Goal: Task Accomplishment & Management: Manage account settings

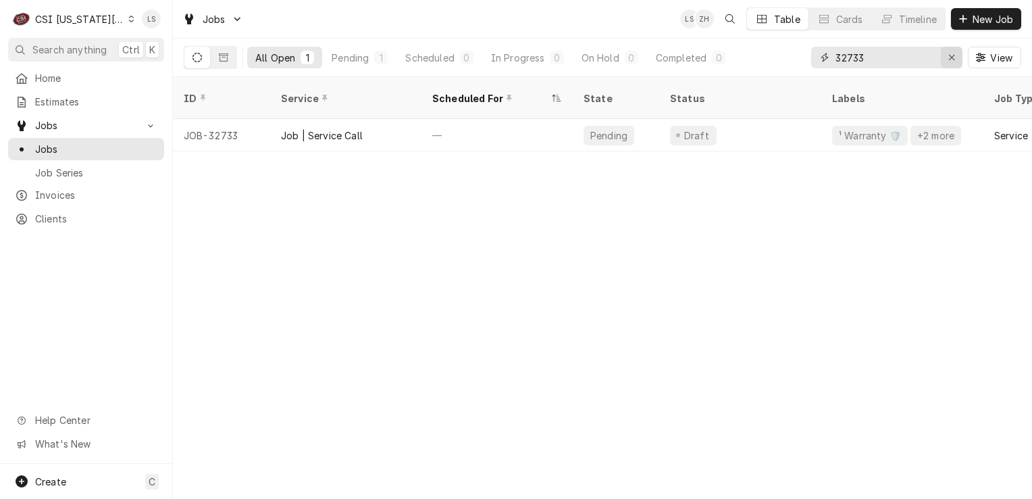
click at [947, 61] on div "Erase input" at bounding box center [952, 58] width 14 height 14
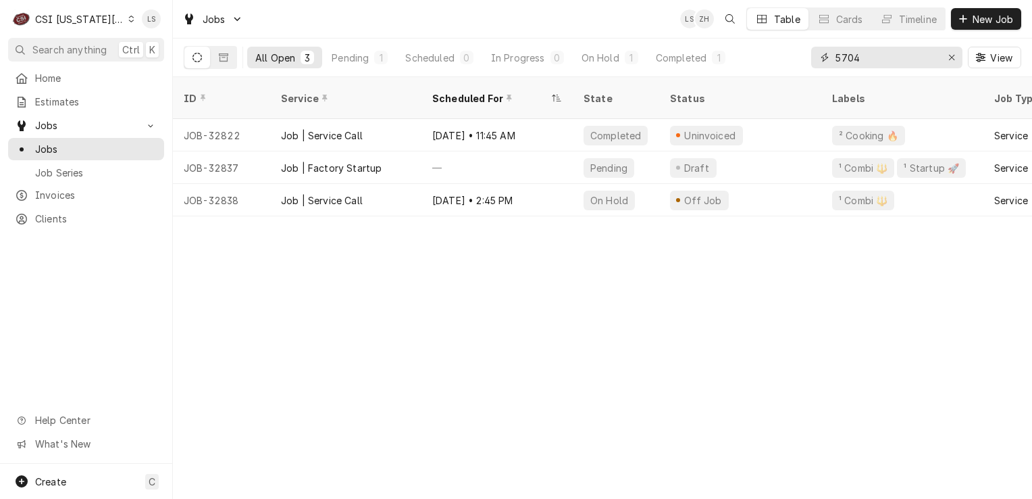
type input "5704"
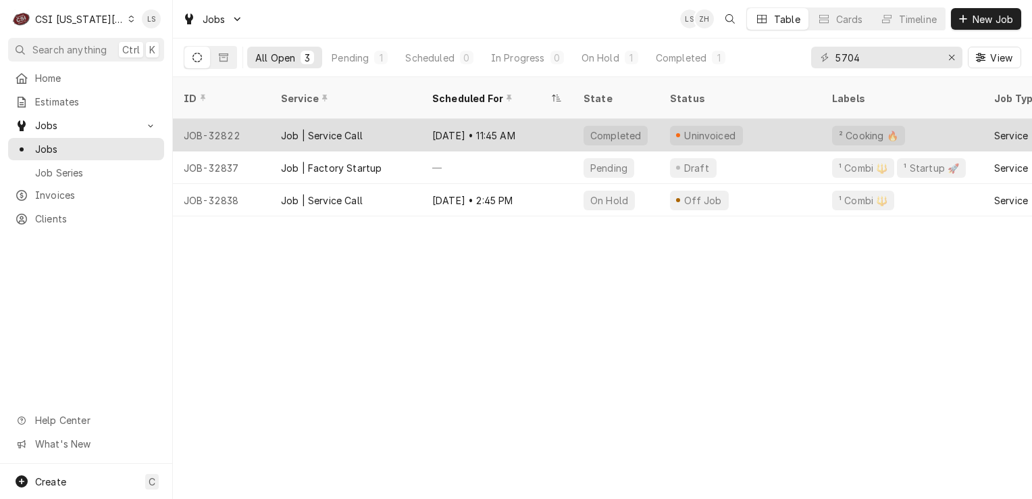
click at [272, 125] on div "Job | Service Call" at bounding box center [345, 135] width 151 height 32
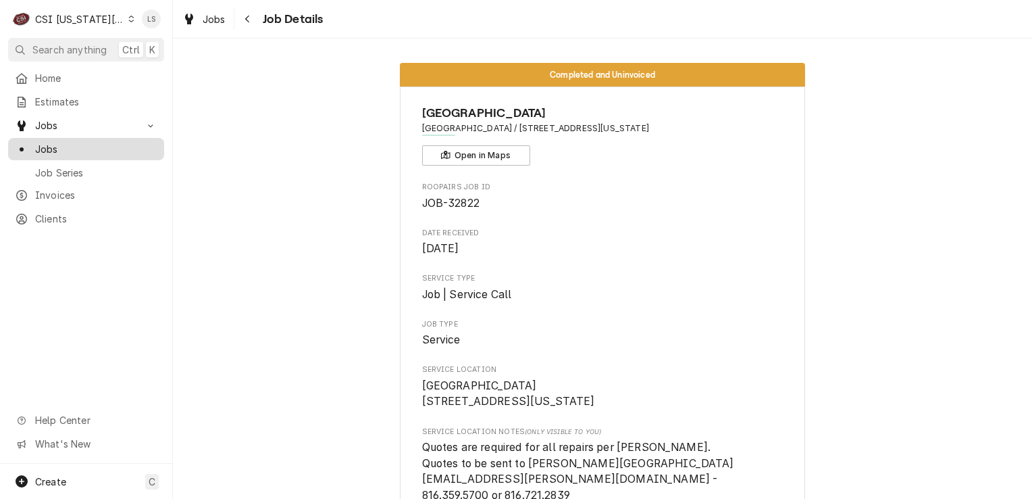
click at [114, 147] on span "Jobs" at bounding box center [96, 149] width 122 height 14
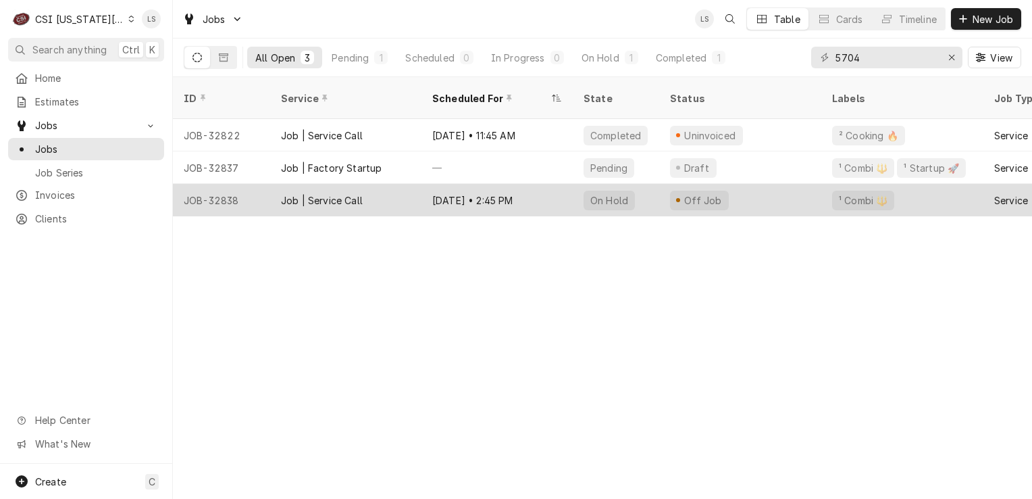
click at [235, 184] on div "JOB-32838" at bounding box center [221, 200] width 97 height 32
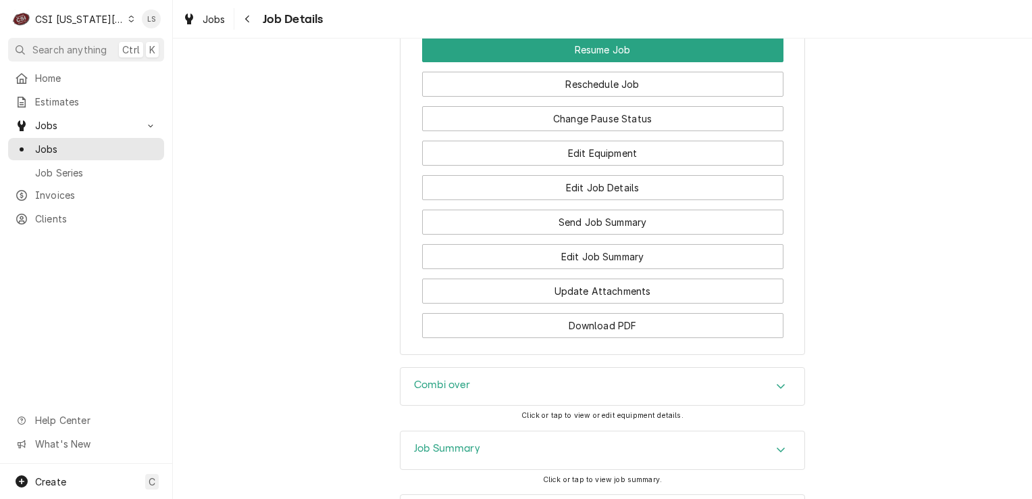
scroll to position [1995, 0]
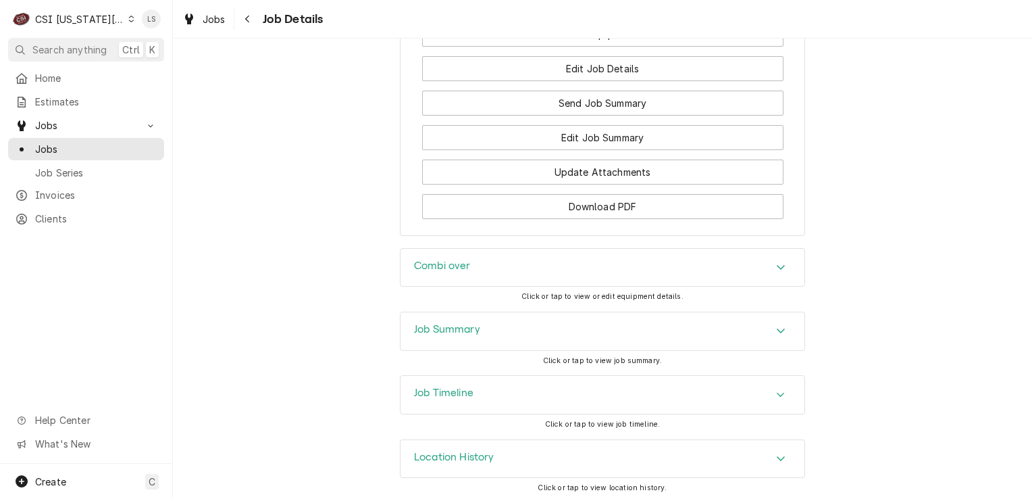
click at [771, 327] on div "Accordion Header" at bounding box center [781, 331] width 20 height 16
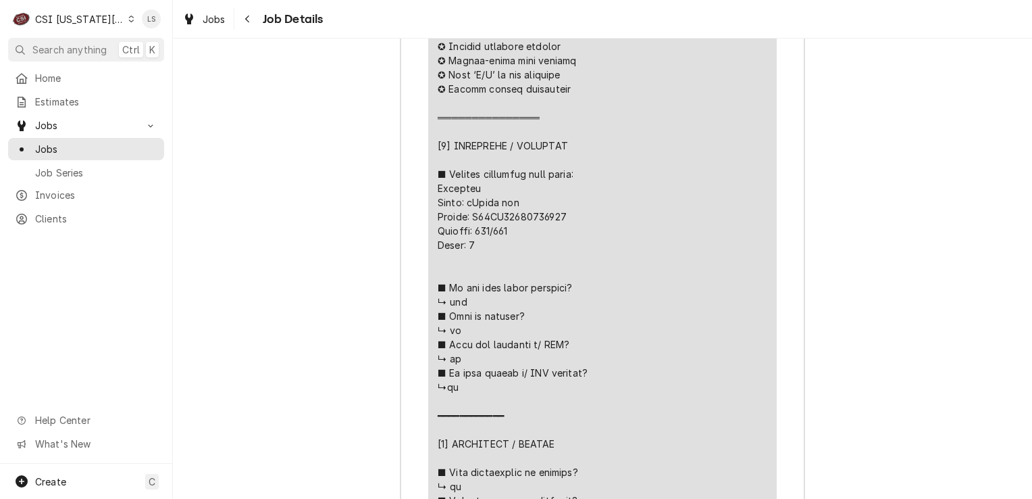
scroll to position [2738, 0]
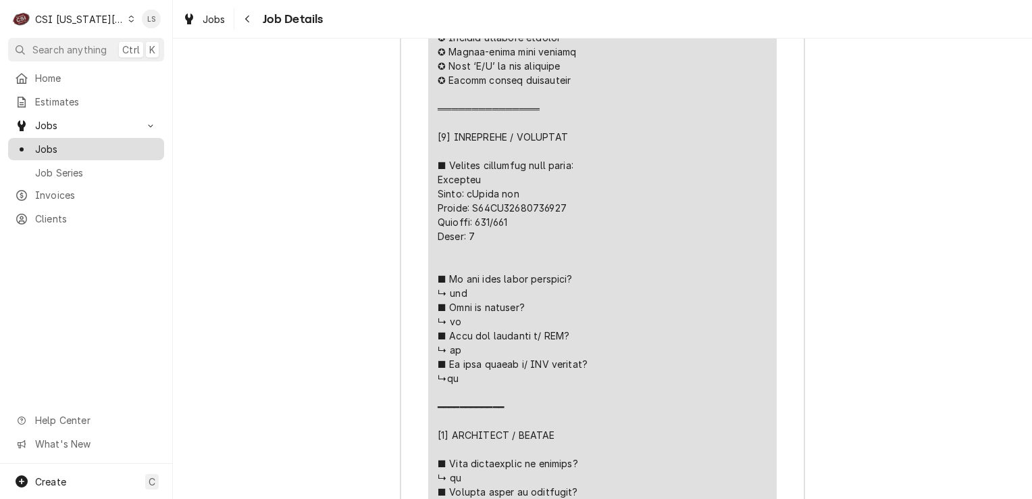
click at [65, 147] on span "Jobs" at bounding box center [96, 149] width 122 height 14
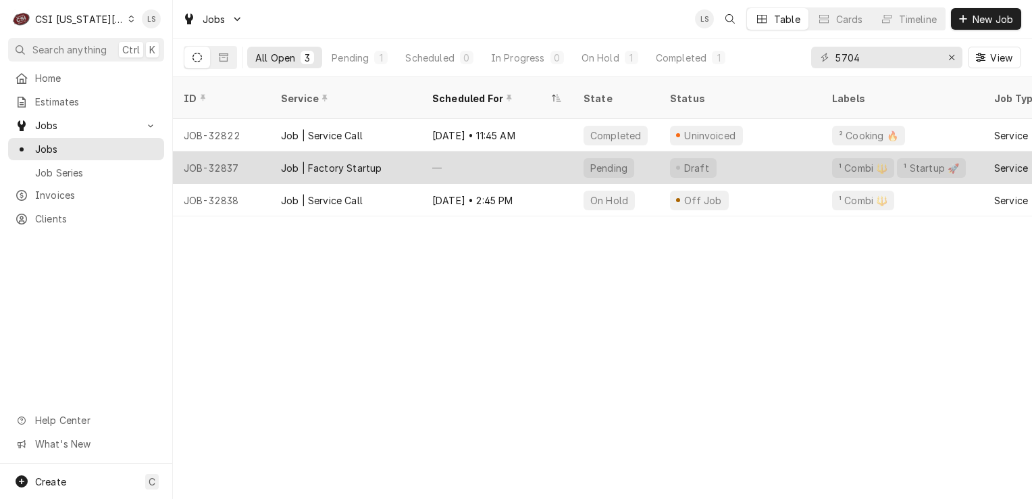
click at [227, 155] on div "JOB-32837" at bounding box center [221, 167] width 97 height 32
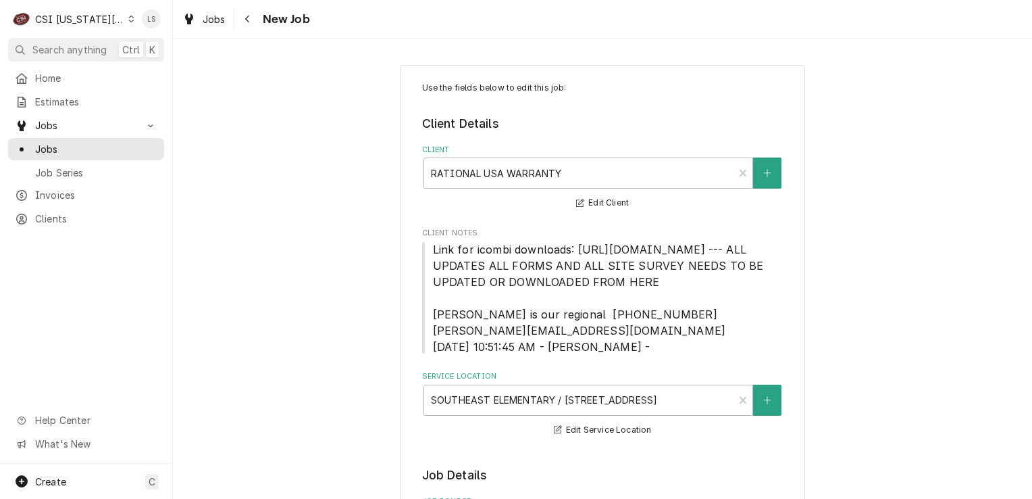
type textarea "x"
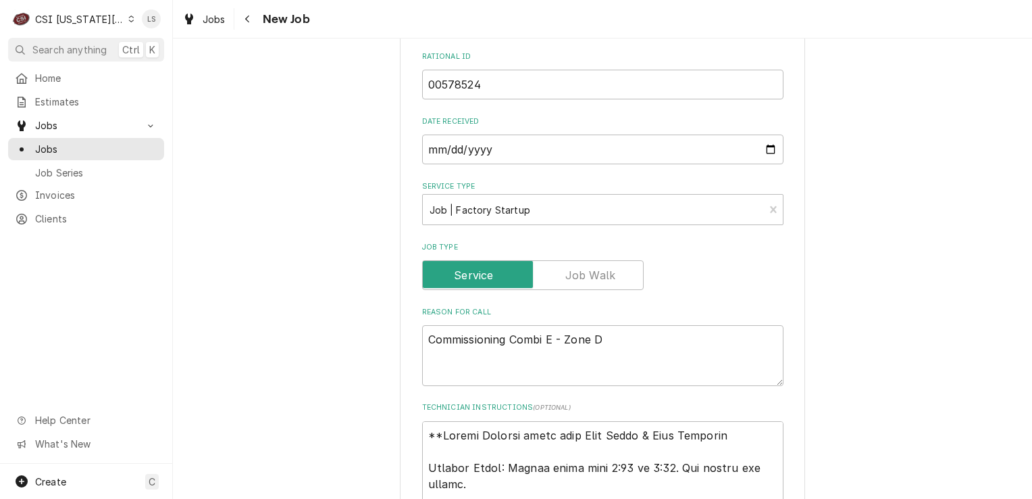
scroll to position [541, 0]
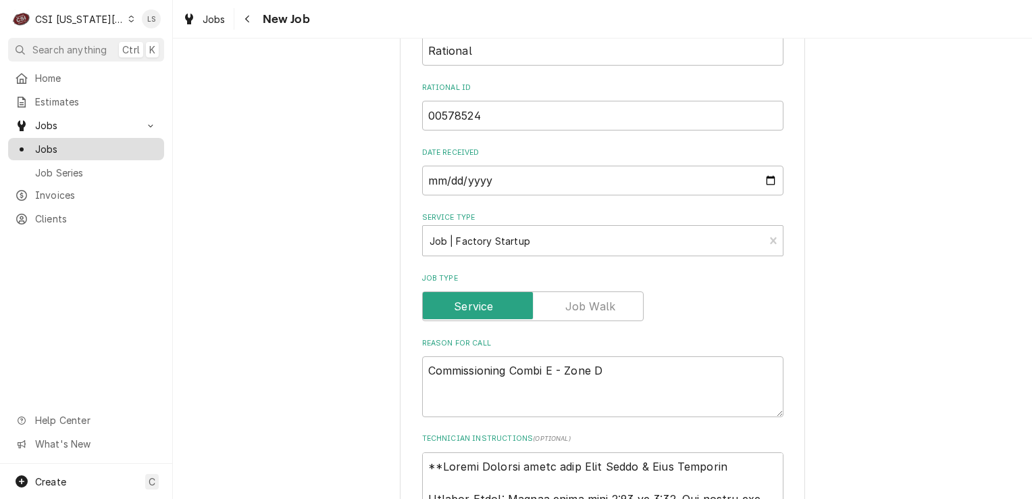
click at [100, 149] on span "Jobs" at bounding box center [96, 149] width 122 height 14
